Goal: Information Seeking & Learning: Learn about a topic

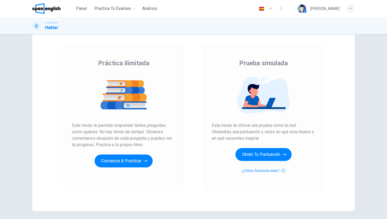
scroll to position [41, 0]
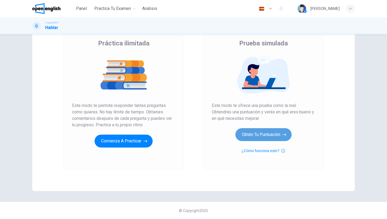
click at [256, 135] on button "Obtén tu puntuación" at bounding box center [263, 134] width 56 height 13
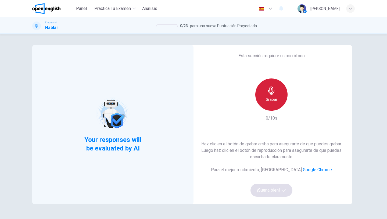
click at [271, 97] on h6 "Grabar" at bounding box center [272, 99] width 12 height 6
click at [275, 94] on icon "button" at bounding box center [271, 91] width 9 height 9
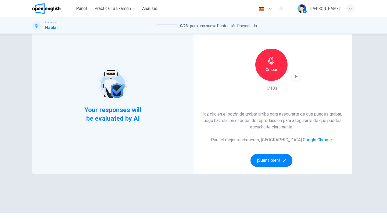
scroll to position [41, 0]
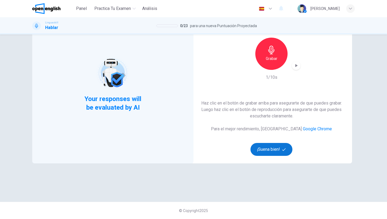
click at [273, 152] on button "¡Suena bien!" at bounding box center [271, 149] width 42 height 13
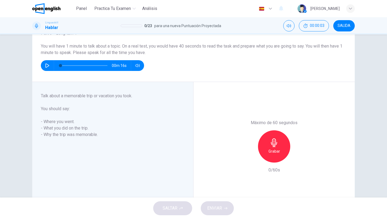
click at [48, 62] on button "button" at bounding box center [47, 65] width 9 height 11
type input "*"
click at [267, 142] on div "Grabar" at bounding box center [274, 146] width 32 height 32
click at [268, 142] on div "Detener" at bounding box center [274, 146] width 32 height 32
click at [249, 159] on icon "button" at bounding box center [249, 158] width 3 height 3
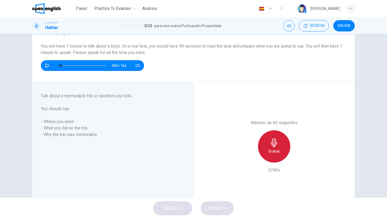
click at [269, 155] on div "Grabar" at bounding box center [274, 146] width 32 height 32
click at [268, 142] on div "Detener" at bounding box center [274, 146] width 32 height 32
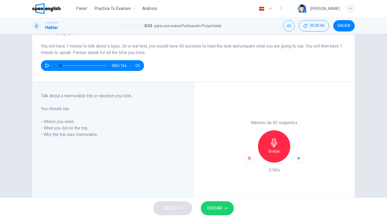
click at [252, 157] on icon "button" at bounding box center [249, 158] width 5 height 5
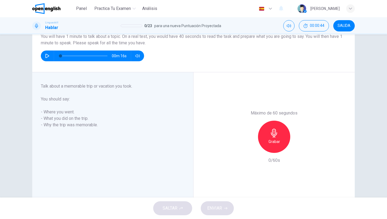
scroll to position [51, 0]
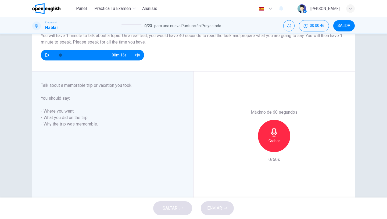
click at [272, 138] on h6 "Grabar" at bounding box center [274, 141] width 12 height 6
click at [219, 205] on span "ENVIAR" at bounding box center [214, 209] width 15 height 8
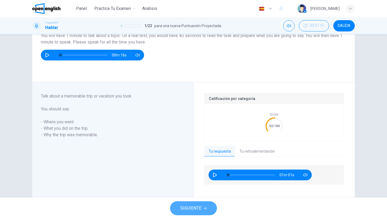
click at [186, 206] on span "SIGUIENTE" at bounding box center [190, 209] width 21 height 8
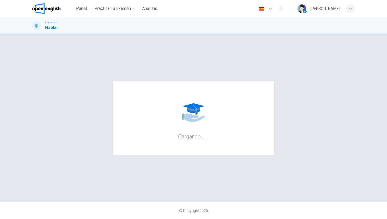
scroll to position [0, 0]
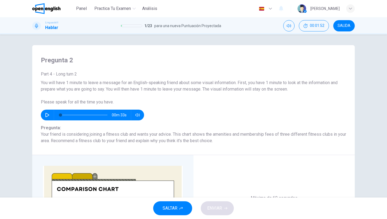
click at [49, 114] on icon "button" at bounding box center [47, 115] width 4 height 4
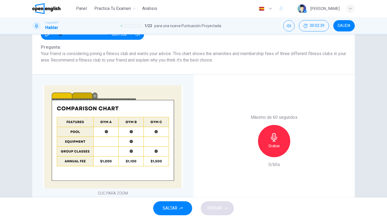
scroll to position [83, 0]
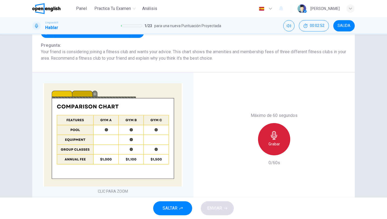
click at [270, 138] on icon "button" at bounding box center [274, 135] width 9 height 9
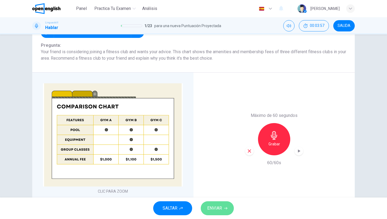
click at [219, 208] on span "ENVIAR" at bounding box center [214, 209] width 15 height 8
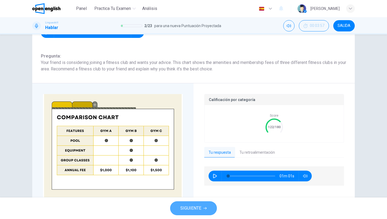
click at [187, 209] on span "SIGUIENTE" at bounding box center [190, 209] width 21 height 8
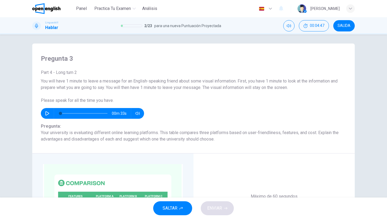
scroll to position [0, 0]
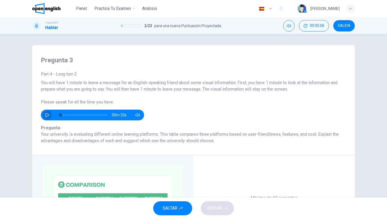
click at [46, 111] on button "button" at bounding box center [47, 115] width 9 height 11
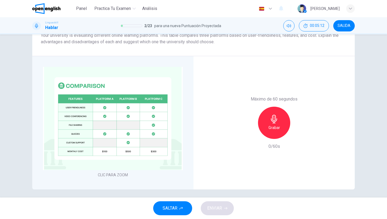
scroll to position [102, 0]
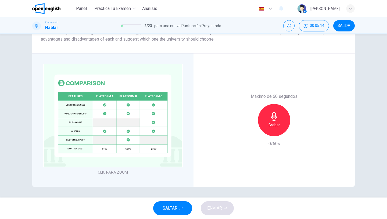
click at [116, 139] on img at bounding box center [113, 115] width 140 height 103
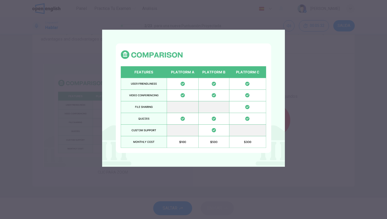
click at [326, 98] on div at bounding box center [193, 109] width 387 height 219
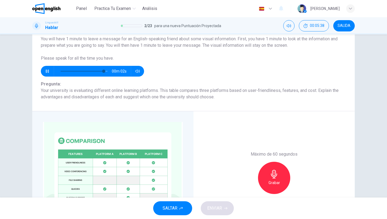
scroll to position [43, 0]
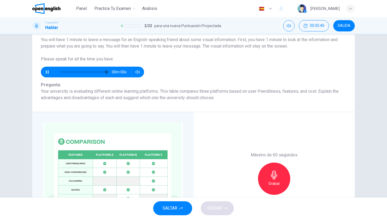
type input "*"
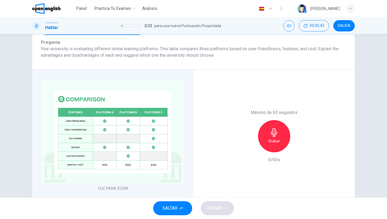
scroll to position [102, 0]
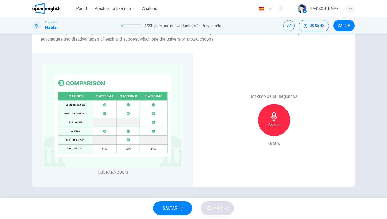
click at [278, 123] on h6 "Grabar" at bounding box center [274, 125] width 12 height 6
click at [118, 106] on img at bounding box center [113, 115] width 140 height 103
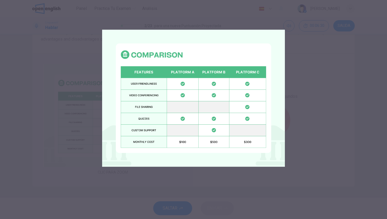
click at [315, 122] on div at bounding box center [193, 109] width 387 height 219
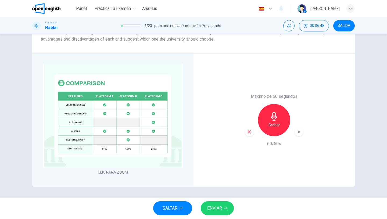
click at [212, 213] on button "ENVIAR" at bounding box center [217, 208] width 33 height 14
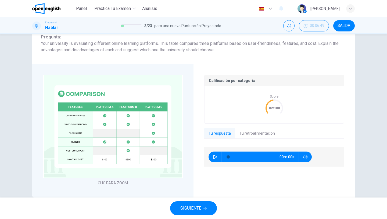
scroll to position [112, 0]
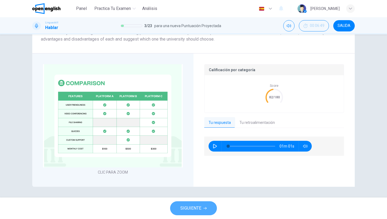
click at [199, 211] on span "SIGUIENTE" at bounding box center [190, 209] width 21 height 8
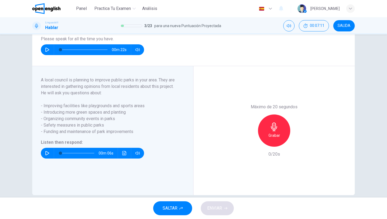
scroll to position [59, 0]
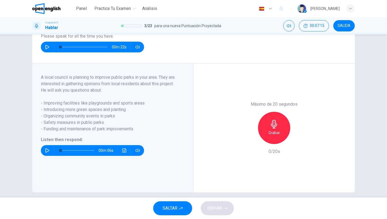
click at [47, 51] on button "button" at bounding box center [47, 47] width 9 height 11
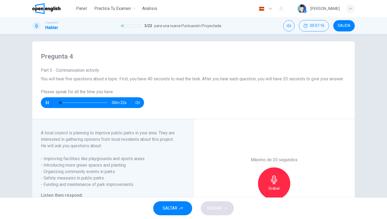
scroll to position [0, 0]
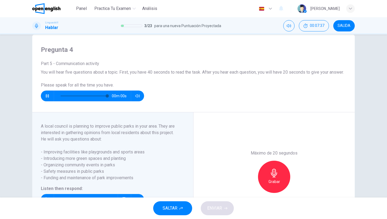
type input "*"
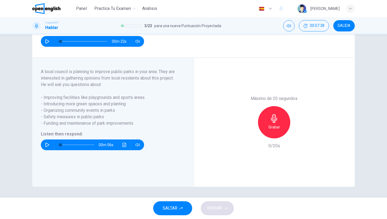
scroll to position [71, 0]
click at [49, 144] on icon "button" at bounding box center [47, 145] width 4 height 4
click at [281, 121] on div "Grabar" at bounding box center [274, 122] width 32 height 32
click at [219, 209] on span "ENVIAR" at bounding box center [214, 209] width 15 height 8
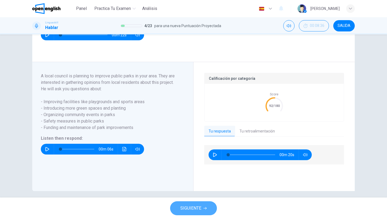
click at [191, 203] on button "SIGUIENTE" at bounding box center [193, 208] width 47 height 14
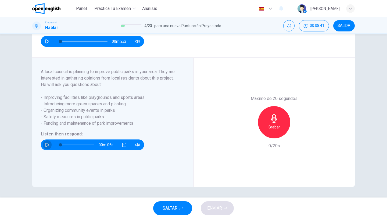
click at [46, 145] on icon "button" at bounding box center [47, 145] width 4 height 4
click at [272, 123] on icon "button" at bounding box center [274, 118] width 9 height 9
click at [223, 207] on button "ENVIAR" at bounding box center [217, 208] width 33 height 14
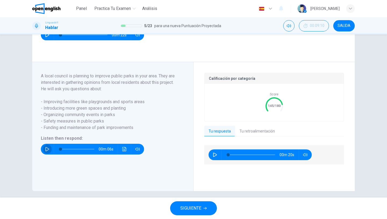
click at [49, 151] on icon "button" at bounding box center [47, 149] width 4 height 4
click at [188, 211] on span "SIGUIENTE" at bounding box center [190, 209] width 21 height 8
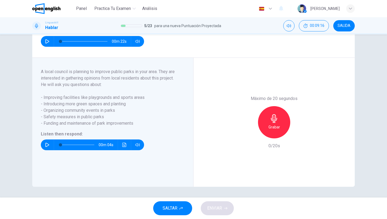
click at [47, 146] on icon "button" at bounding box center [47, 145] width 4 height 4
click at [46, 145] on icon "button" at bounding box center [47, 145] width 4 height 4
click at [274, 124] on div "Grabar" at bounding box center [274, 122] width 32 height 32
click at [214, 209] on span "ENVIAR" at bounding box center [214, 209] width 15 height 8
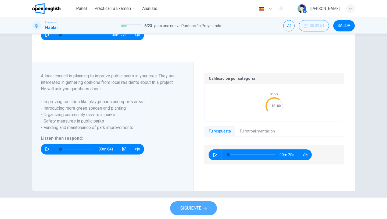
click at [186, 210] on span "SIGUIENTE" at bounding box center [190, 209] width 21 height 8
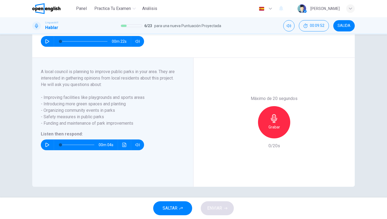
click at [46, 142] on button "button" at bounding box center [47, 144] width 9 height 11
click at [49, 145] on icon "button" at bounding box center [47, 145] width 4 height 4
click at [280, 122] on div "Grabar" at bounding box center [274, 122] width 32 height 32
click at [202, 214] on div "SALTAR ENVIAR" at bounding box center [193, 209] width 387 height 22
click at [216, 203] on button "ENVIAR" at bounding box center [217, 208] width 33 height 14
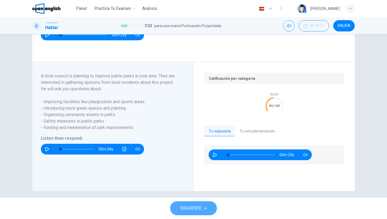
click at [194, 209] on span "SIGUIENTE" at bounding box center [190, 209] width 21 height 8
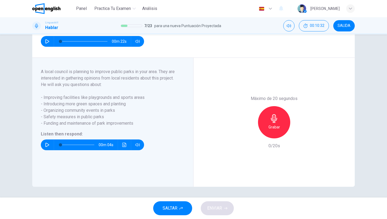
click at [48, 145] on icon "button" at bounding box center [47, 145] width 4 height 4
click at [46, 146] on icon "button" at bounding box center [47, 145] width 4 height 4
click at [273, 118] on icon "button" at bounding box center [274, 118] width 6 height 9
type input "*"
